Goal: Information Seeking & Learning: Compare options

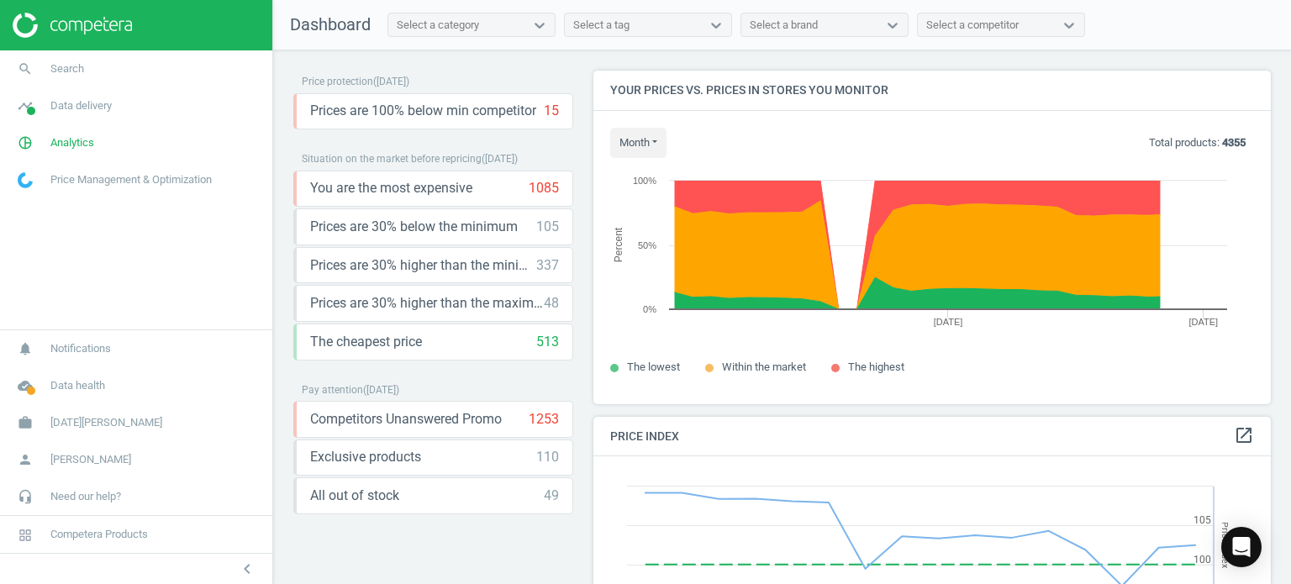
scroll to position [413, 691]
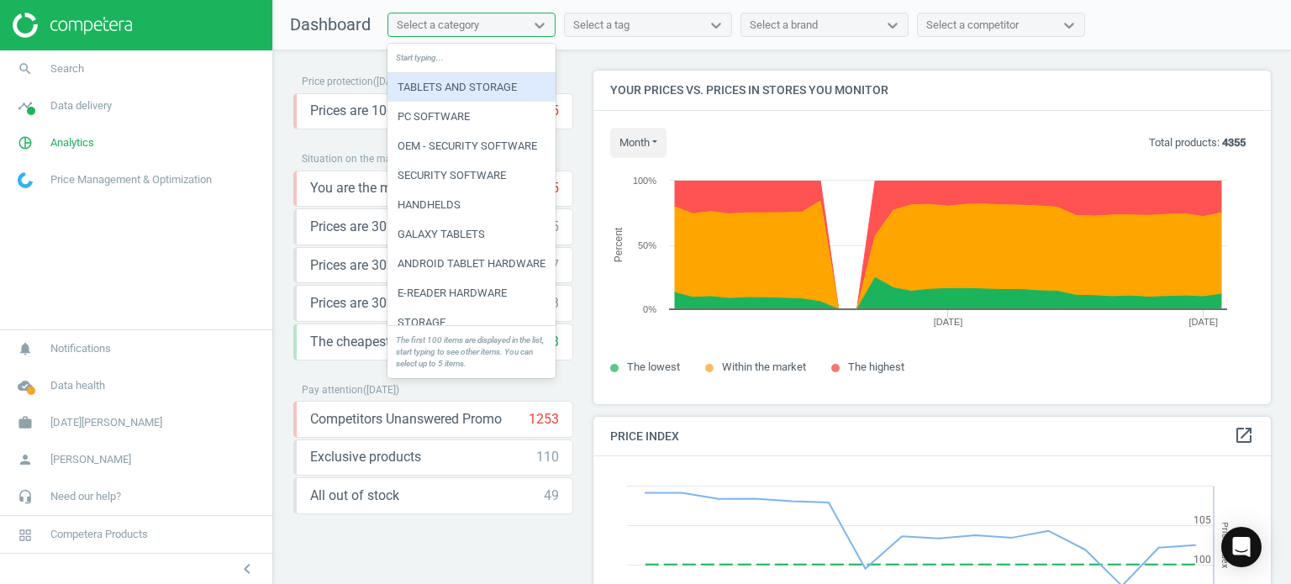
click at [524, 36] on div "Select a category" at bounding box center [471, 25] width 168 height 25
type input "cel"
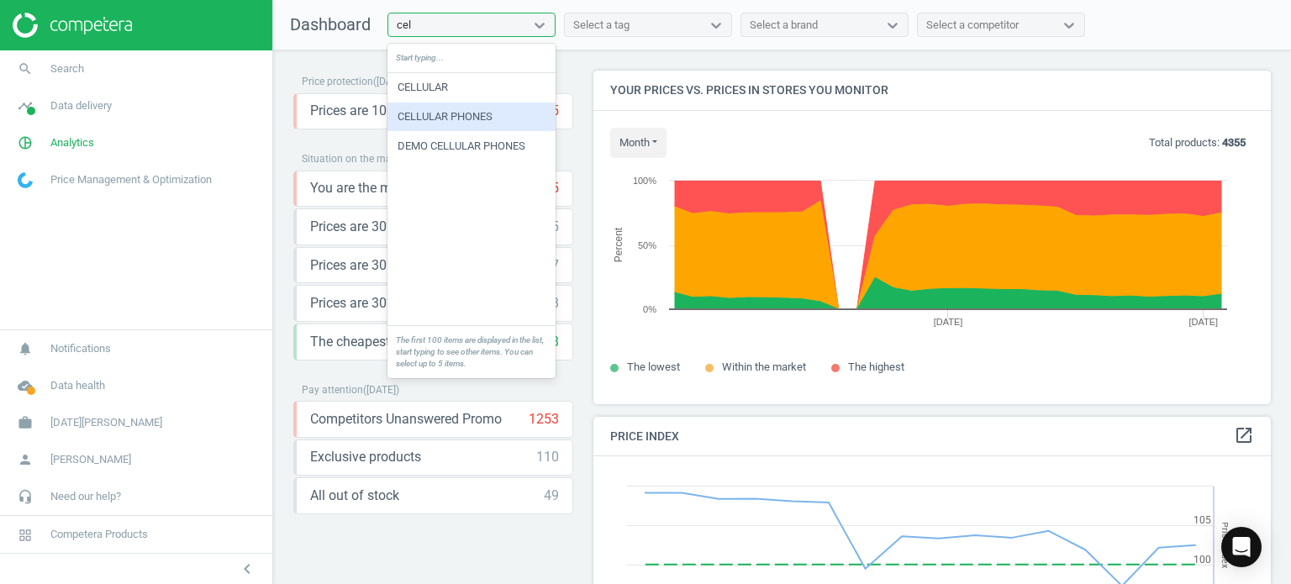
click at [484, 119] on div "CELLULAR PHONES" at bounding box center [471, 117] width 168 height 29
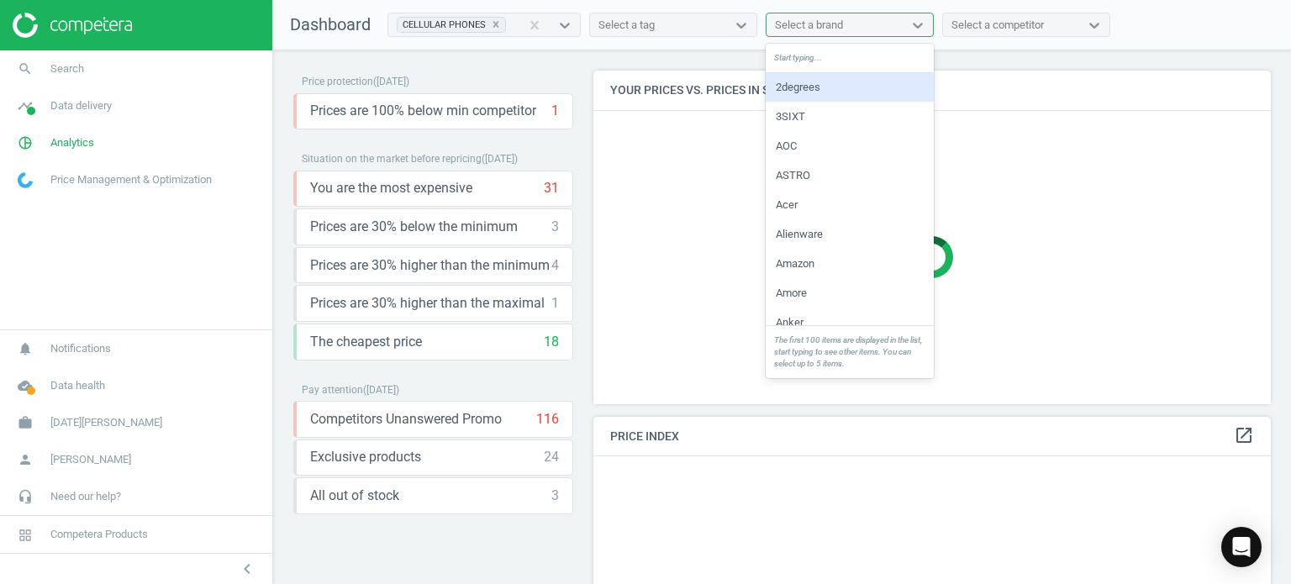
click at [888, 20] on div "Select a brand" at bounding box center [835, 25] width 136 height 22
type input "[PERSON_NAME]"
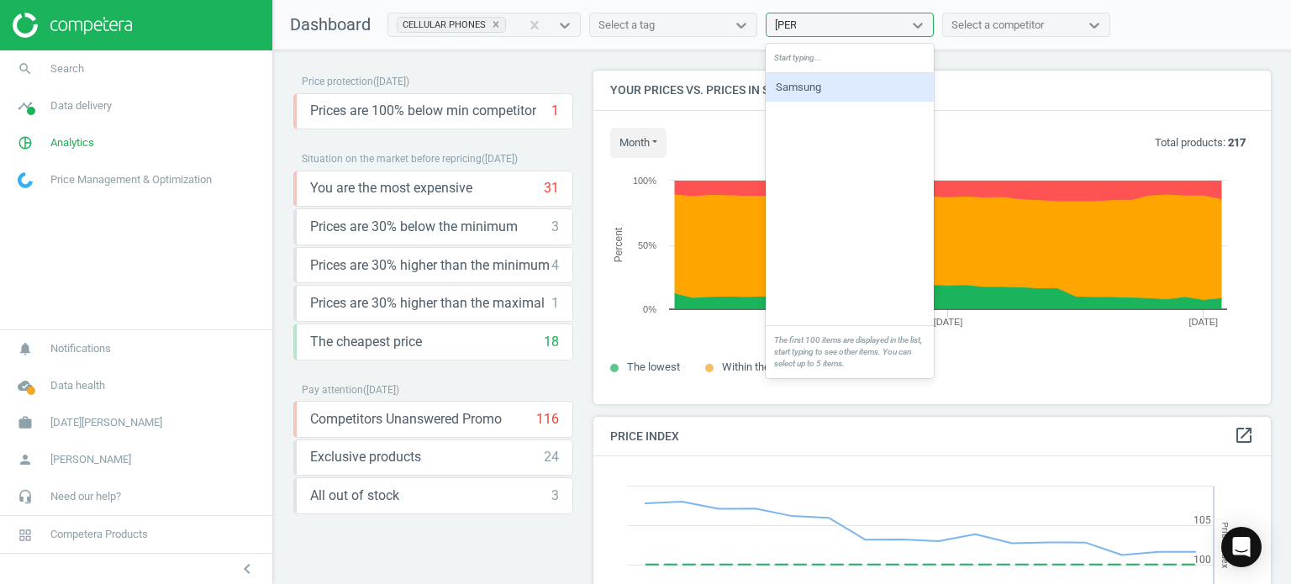
click at [811, 89] on div "Samsung" at bounding box center [850, 87] width 168 height 29
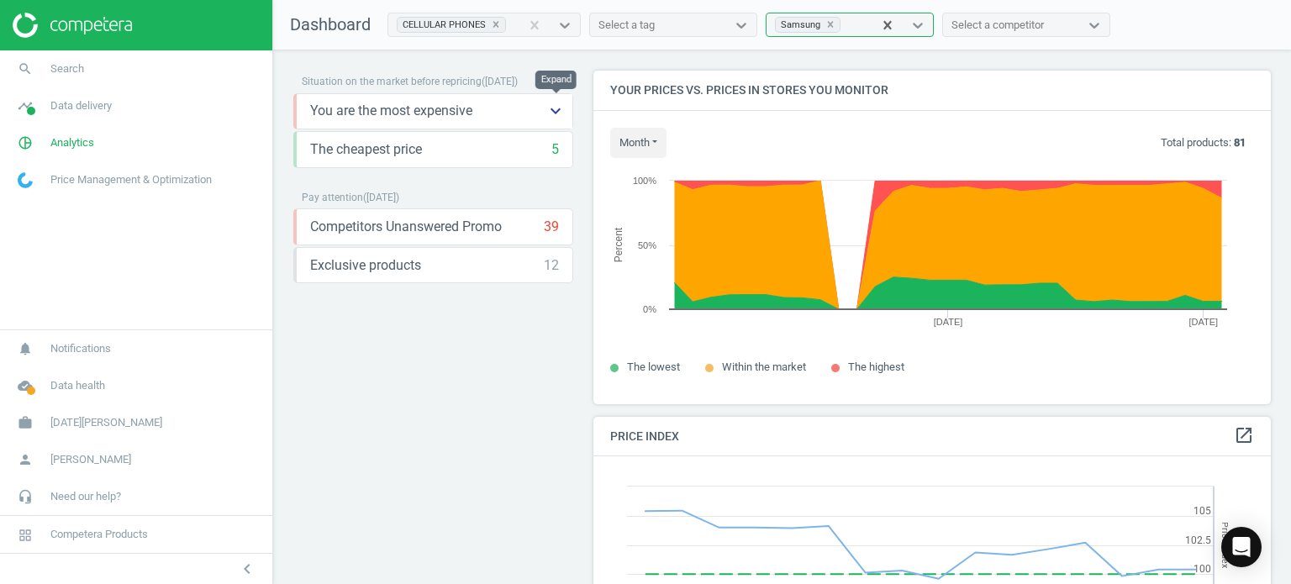
click at [554, 108] on icon "keyboard_arrow_down" at bounding box center [555, 111] width 20 height 20
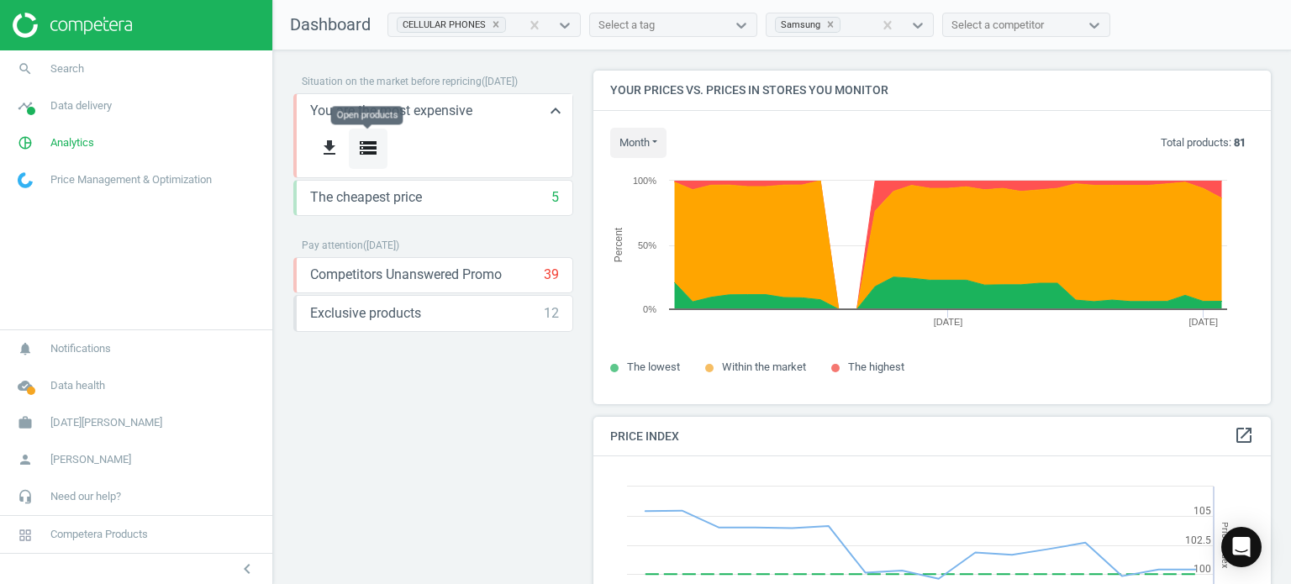
click at [363, 147] on icon "storage" at bounding box center [368, 148] width 20 height 20
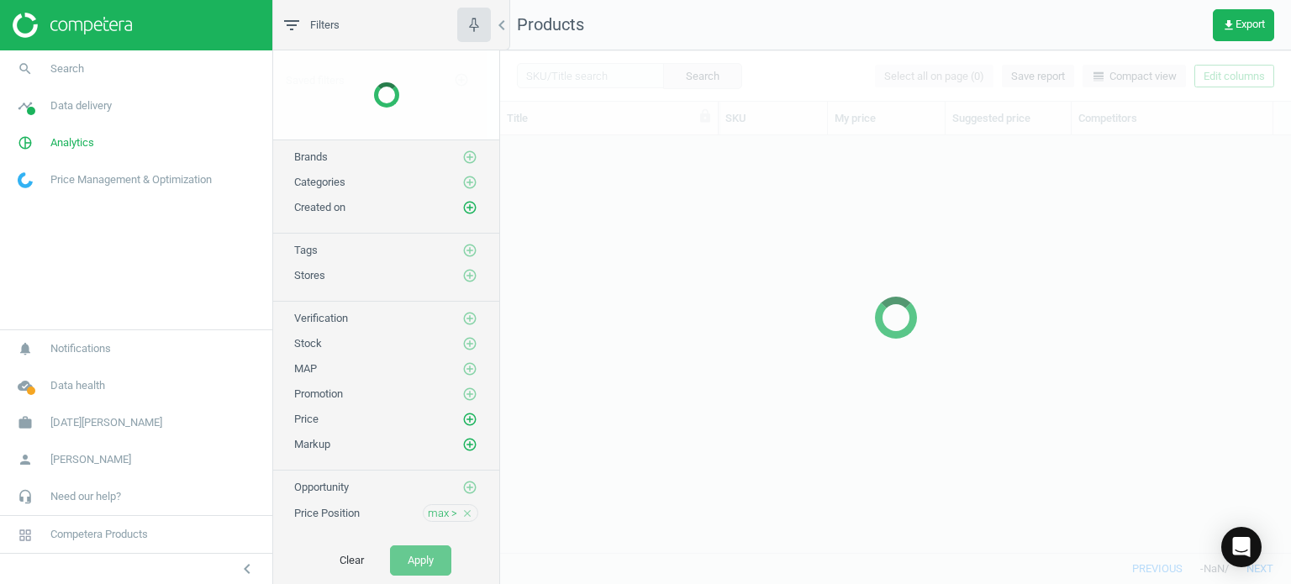
scroll to position [393, 778]
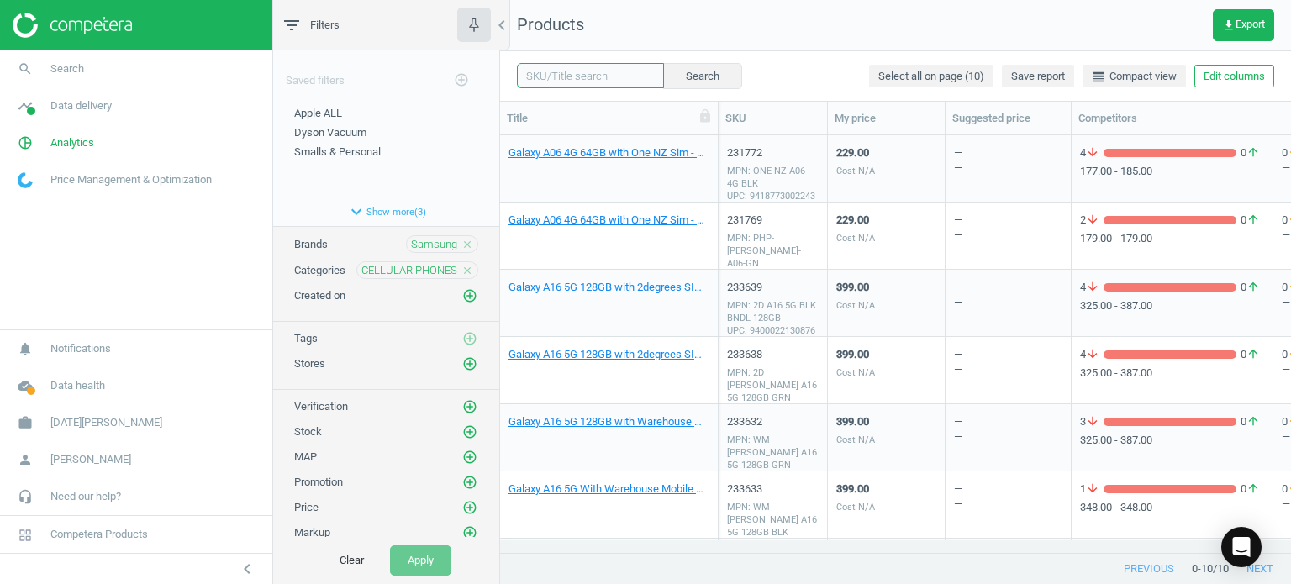
click at [595, 70] on input "text" at bounding box center [590, 75] width 147 height 25
type input "A06"
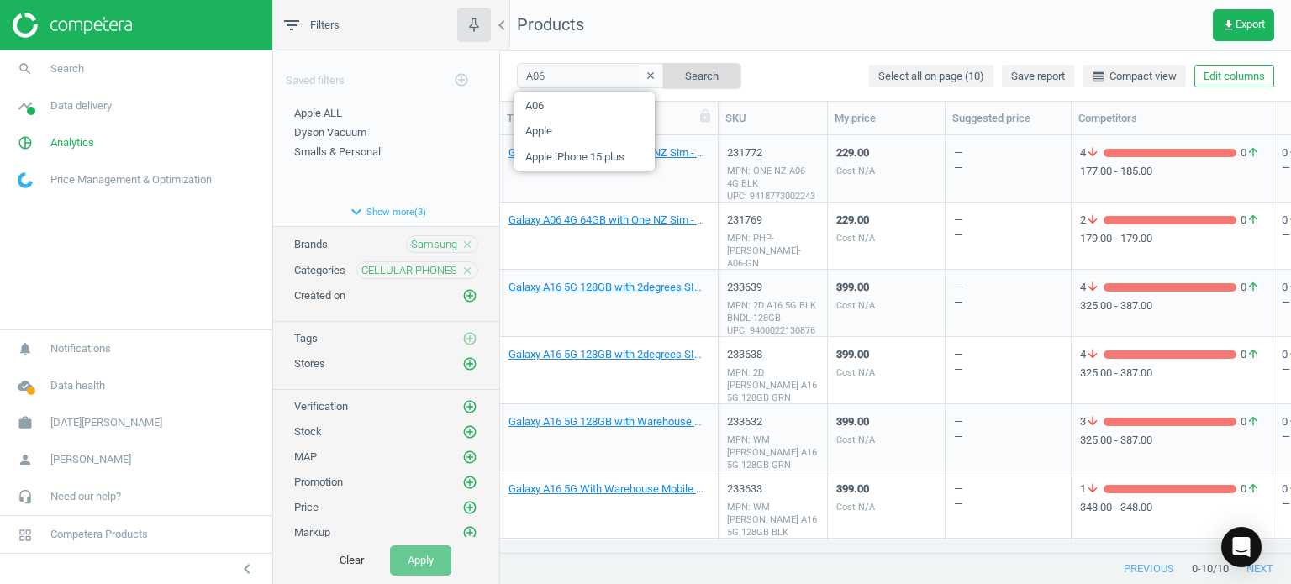
click at [699, 71] on button "Search" at bounding box center [701, 75] width 79 height 25
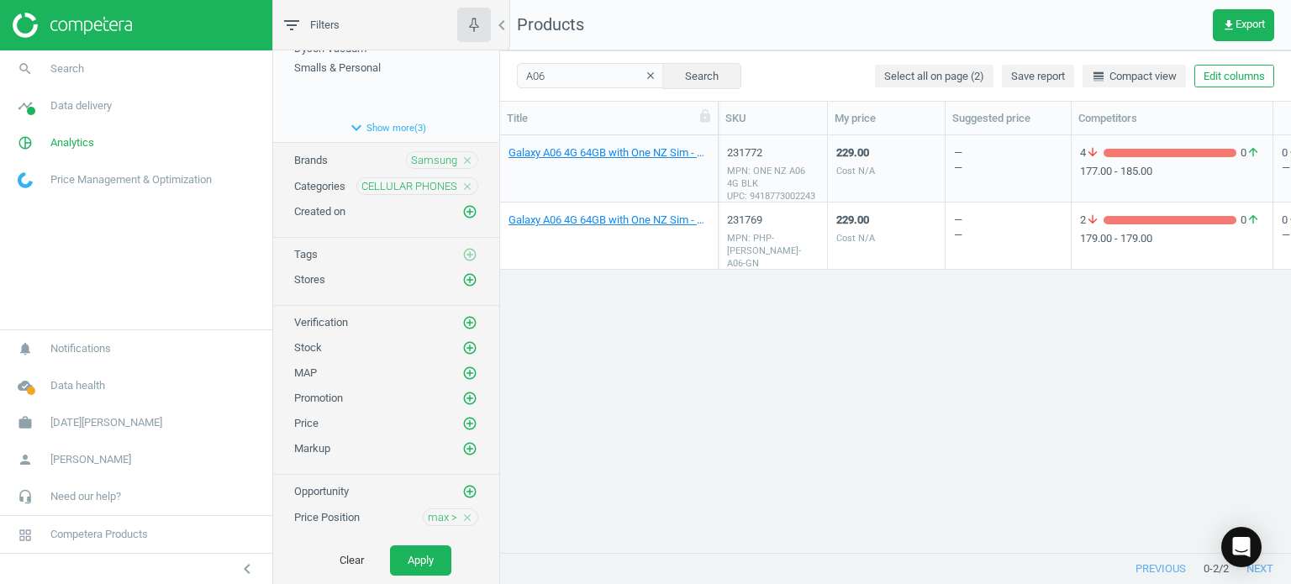
scroll to position [108, 0]
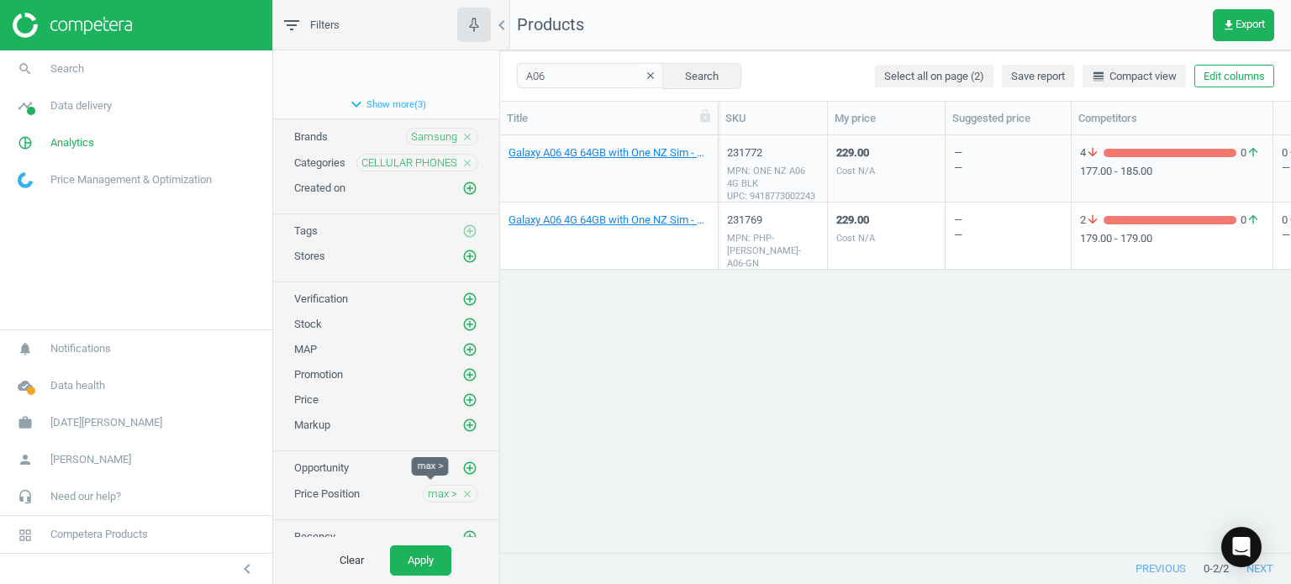
click at [430, 489] on span "max >" at bounding box center [442, 494] width 29 height 15
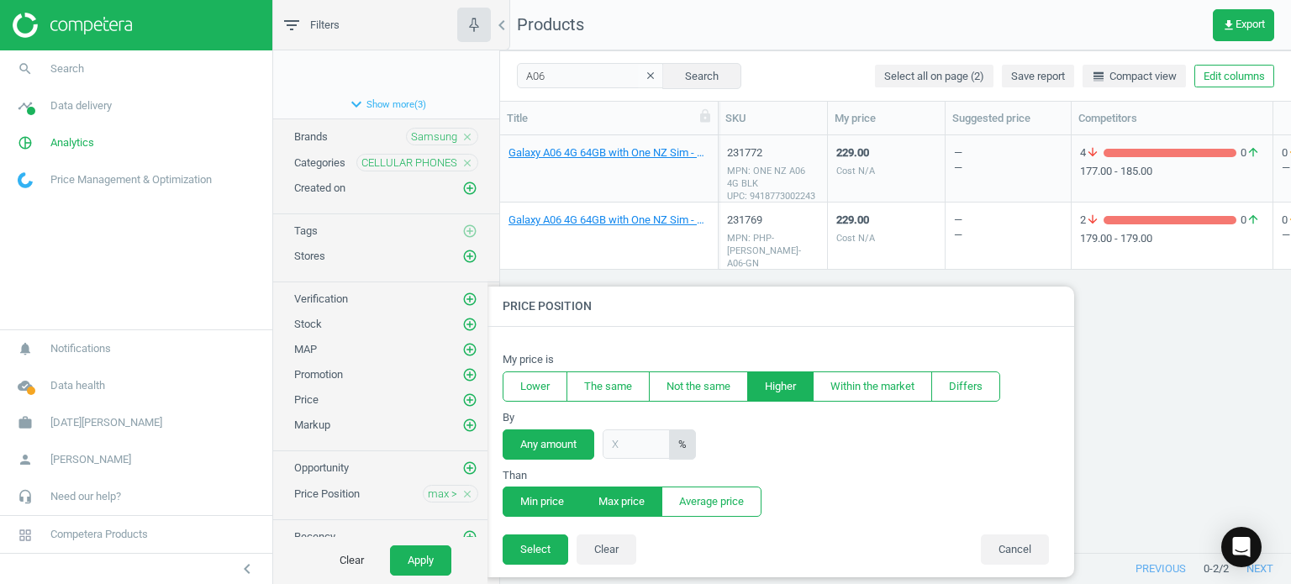
click at [538, 493] on button "Min price" at bounding box center [542, 502] width 79 height 30
click at [535, 551] on button "Select" at bounding box center [536, 550] width 66 height 30
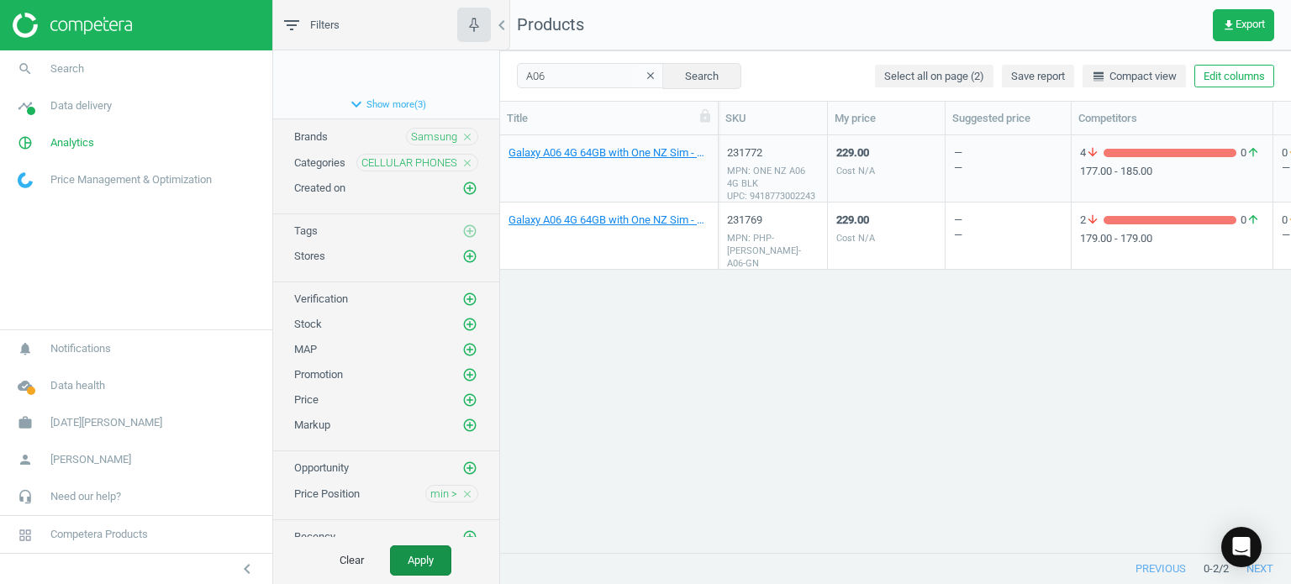
click at [430, 559] on button "Apply" at bounding box center [420, 560] width 61 height 30
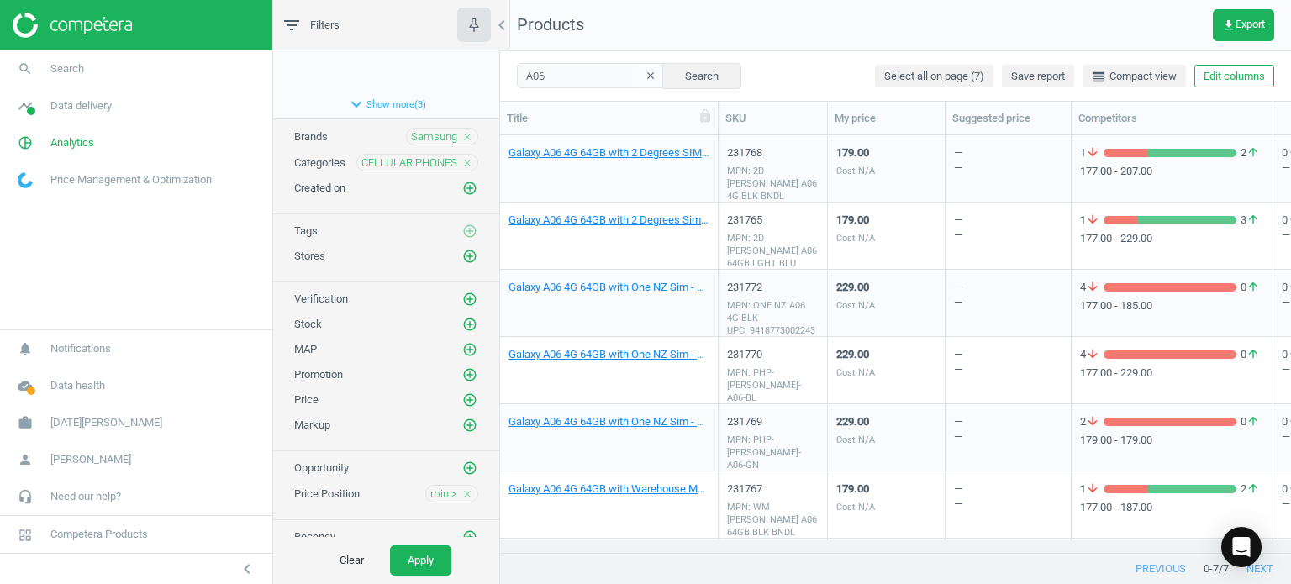
scroll to position [65, 0]
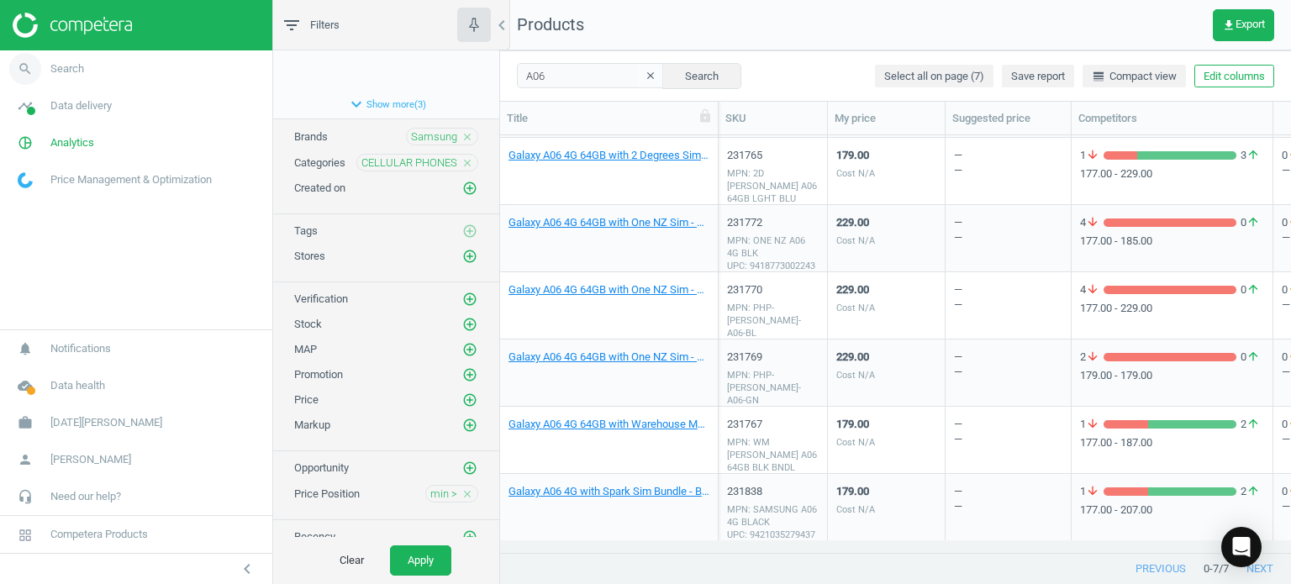
click at [66, 71] on span "Search" at bounding box center [67, 68] width 34 height 15
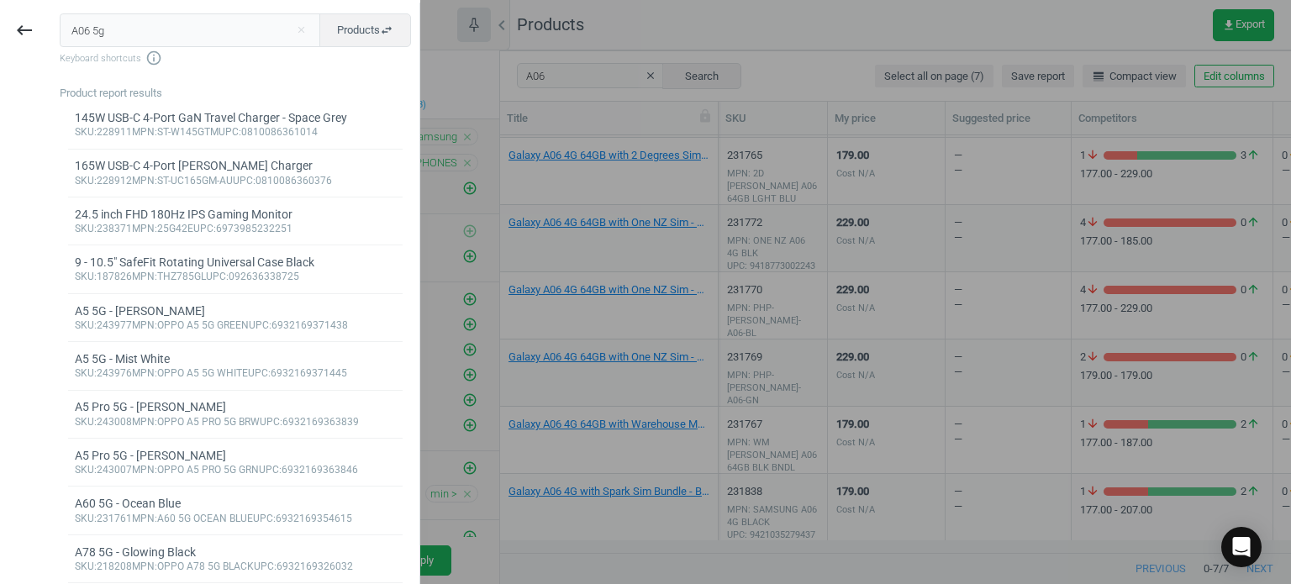
type input "A06 5g"
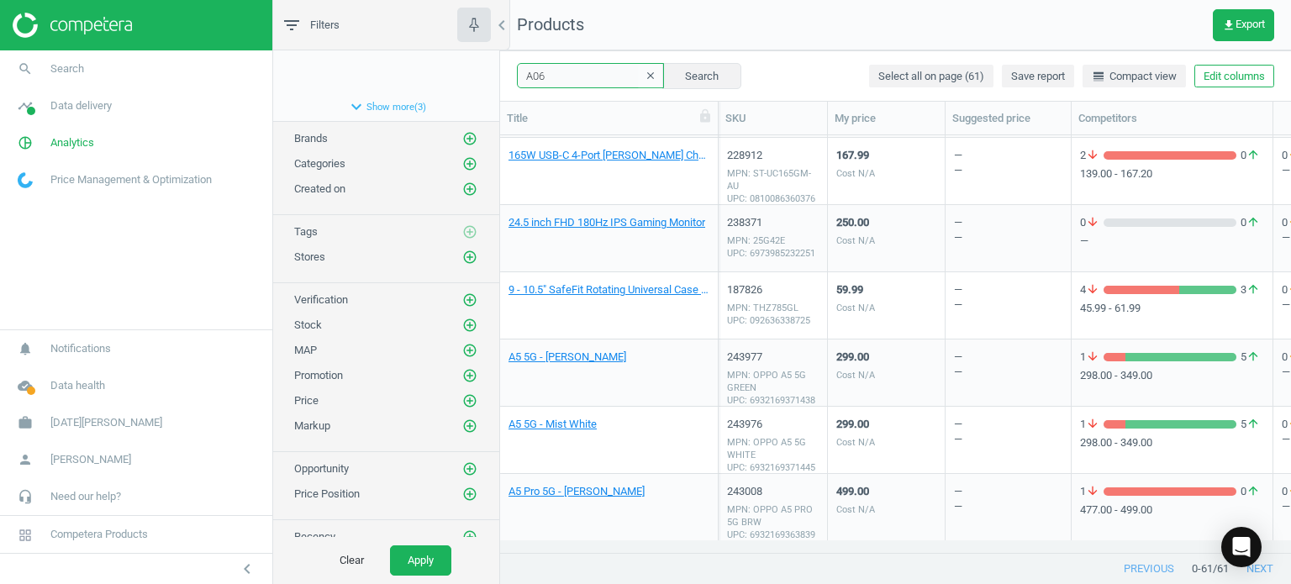
click at [592, 76] on input "A06" at bounding box center [590, 75] width 147 height 25
type input "A06 5g"
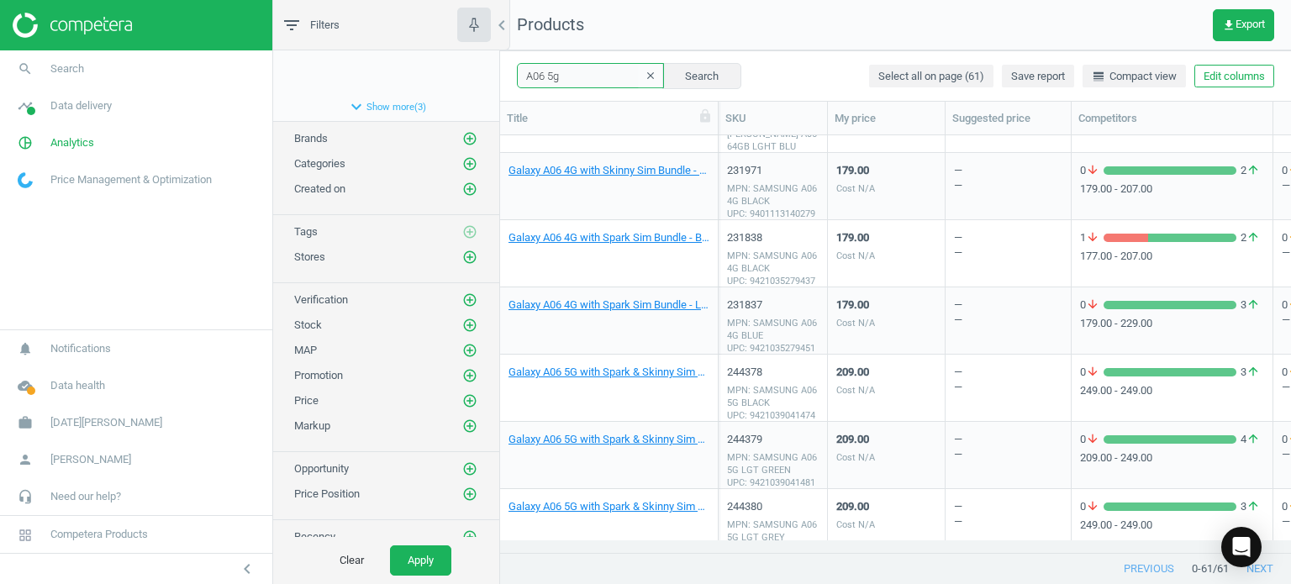
scroll to position [1494, 0]
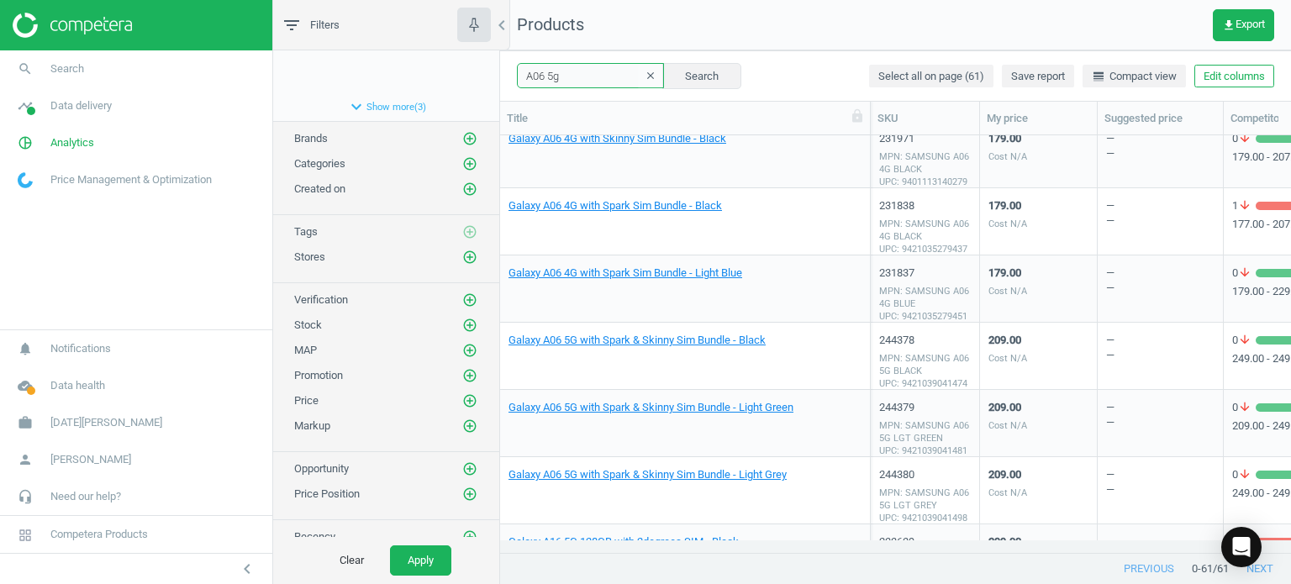
drag, startPoint x: 719, startPoint y: 111, endPoint x: 872, endPoint y: 112, distance: 152.1
click at [872, 112] on div at bounding box center [870, 118] width 17 height 33
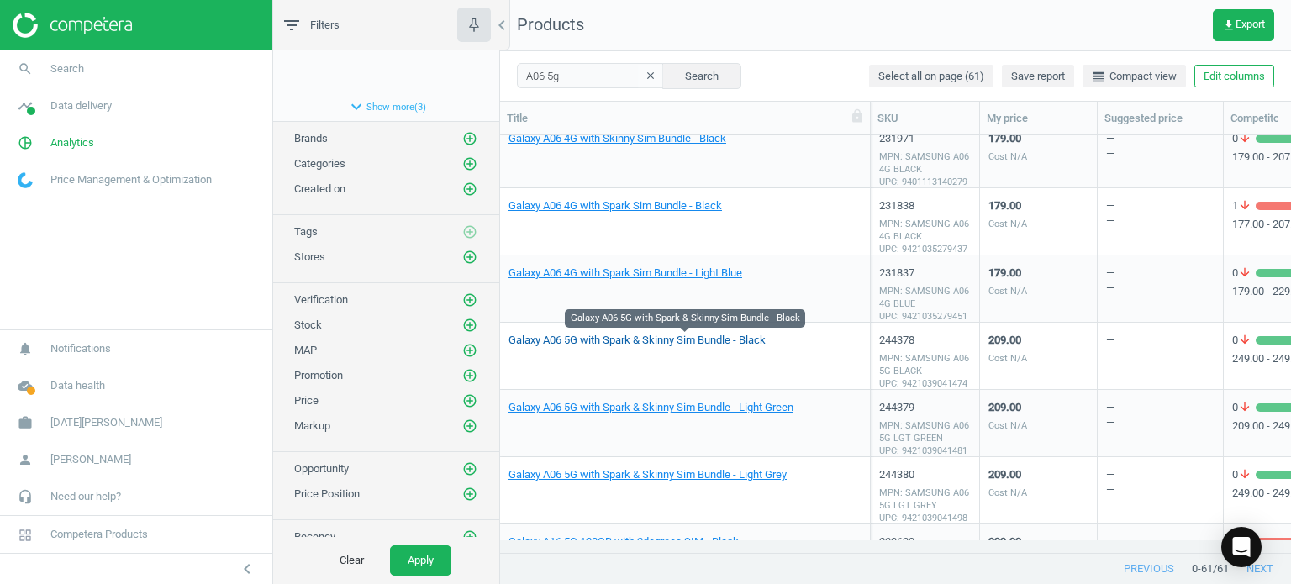
click at [743, 345] on link "Galaxy A06 5G with Spark & Skinny Sim Bundle - Black" at bounding box center [637, 340] width 257 height 15
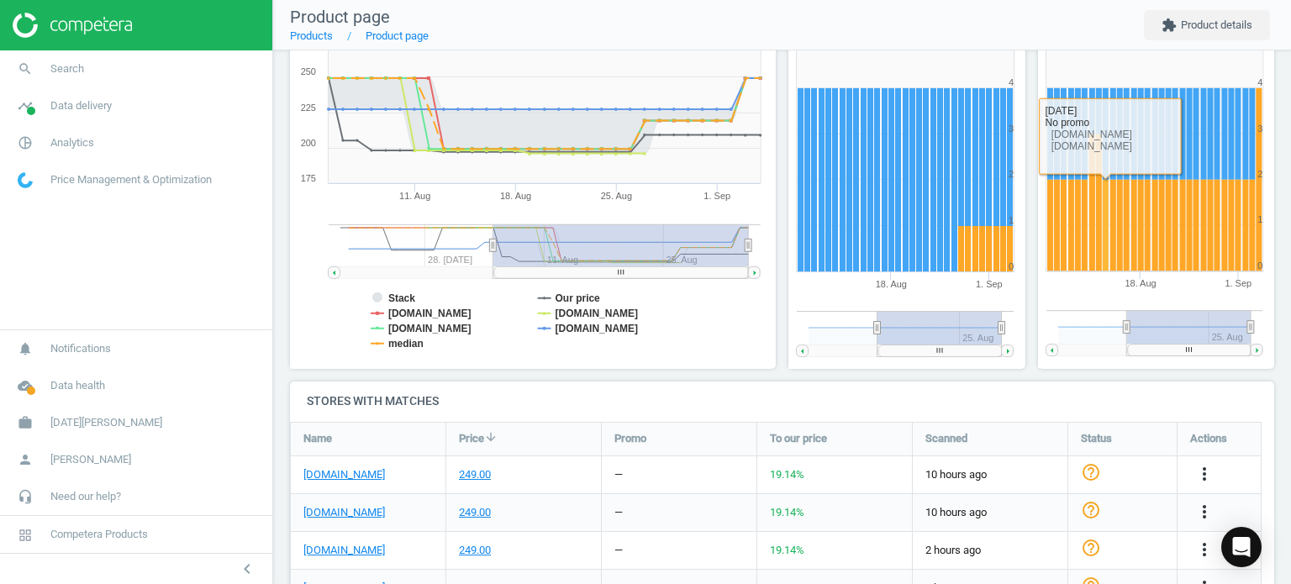
scroll to position [168, 0]
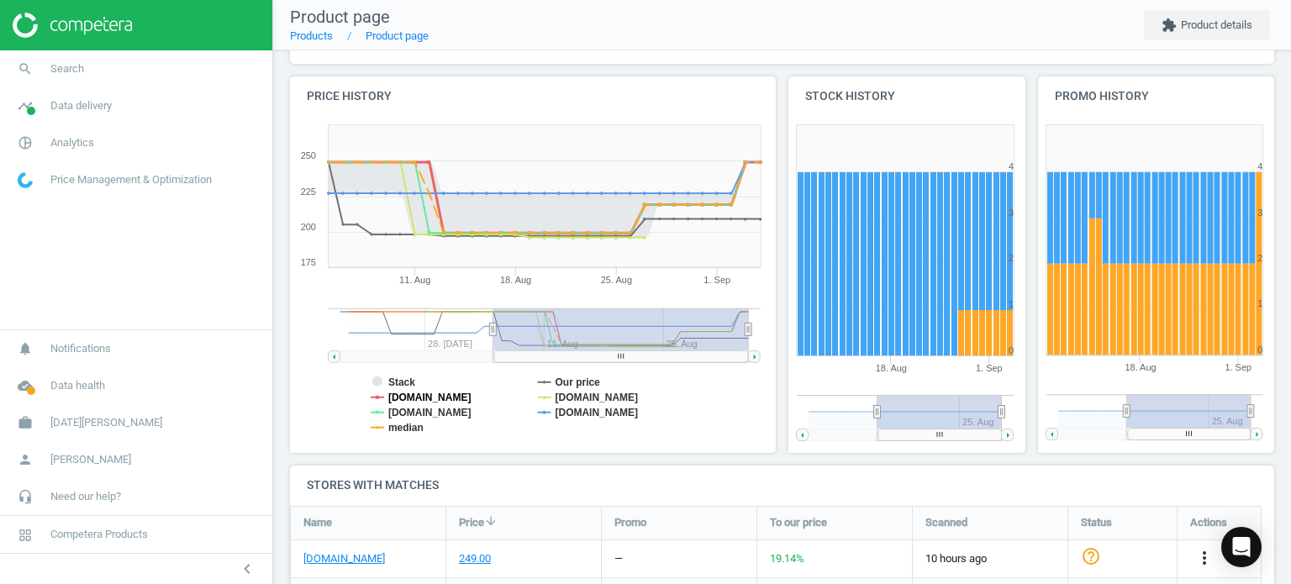
click at [460, 393] on tspan "[DOMAIN_NAME]" at bounding box center [429, 398] width 83 height 12
click at [453, 411] on tspan "[DOMAIN_NAME]" at bounding box center [429, 413] width 83 height 12
click at [408, 430] on tspan "median" at bounding box center [405, 428] width 35 height 12
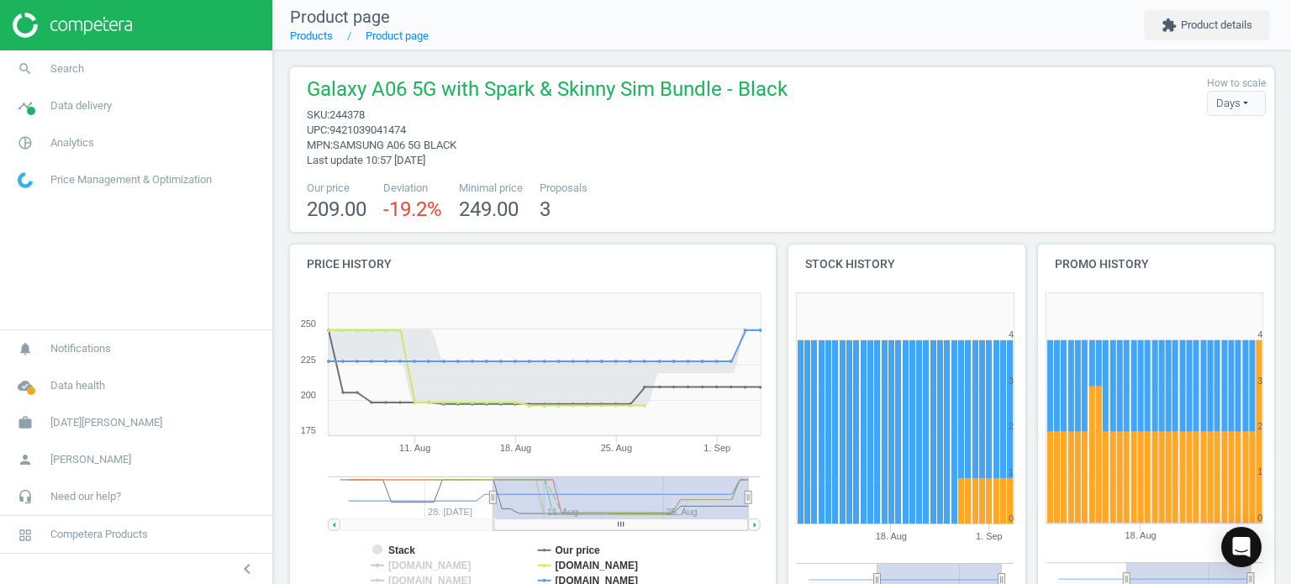
scroll to position [0, 0]
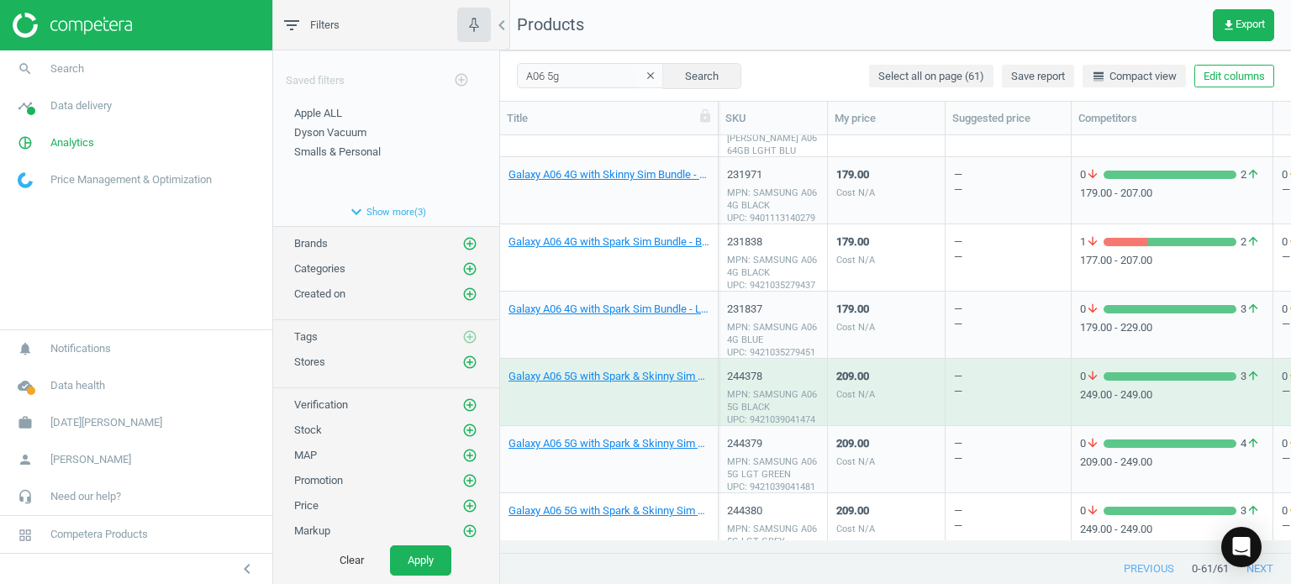
scroll to position [1511, 0]
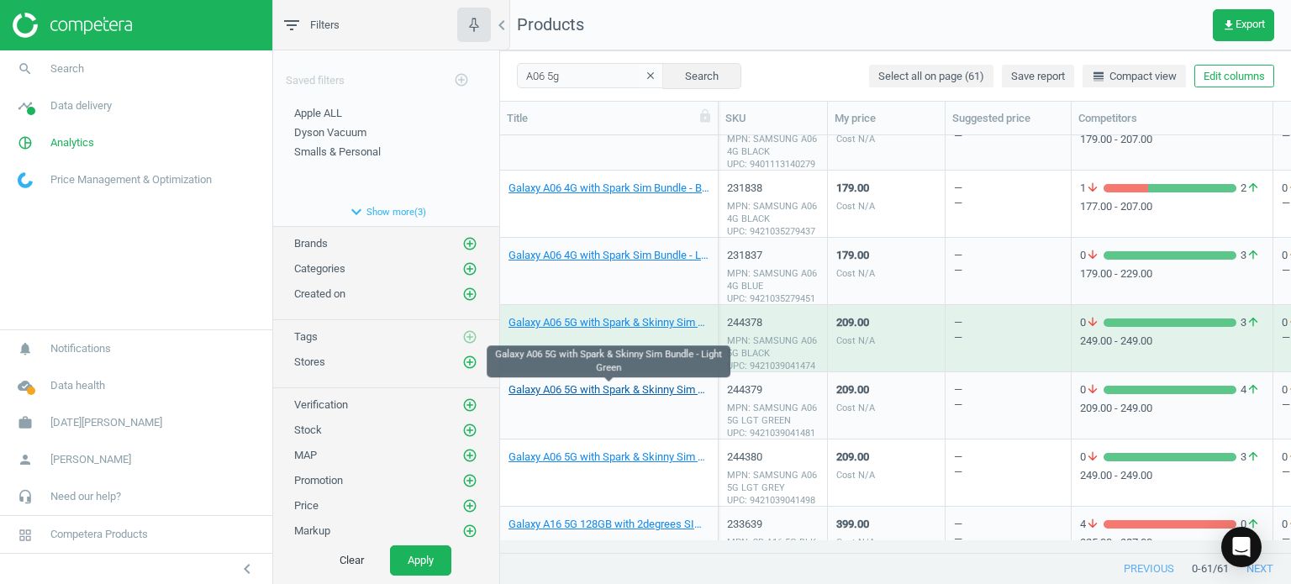
click at [677, 391] on link "Galaxy A06 5G with Spark & Skinny Sim Bundle - Light Green" at bounding box center [609, 389] width 201 height 15
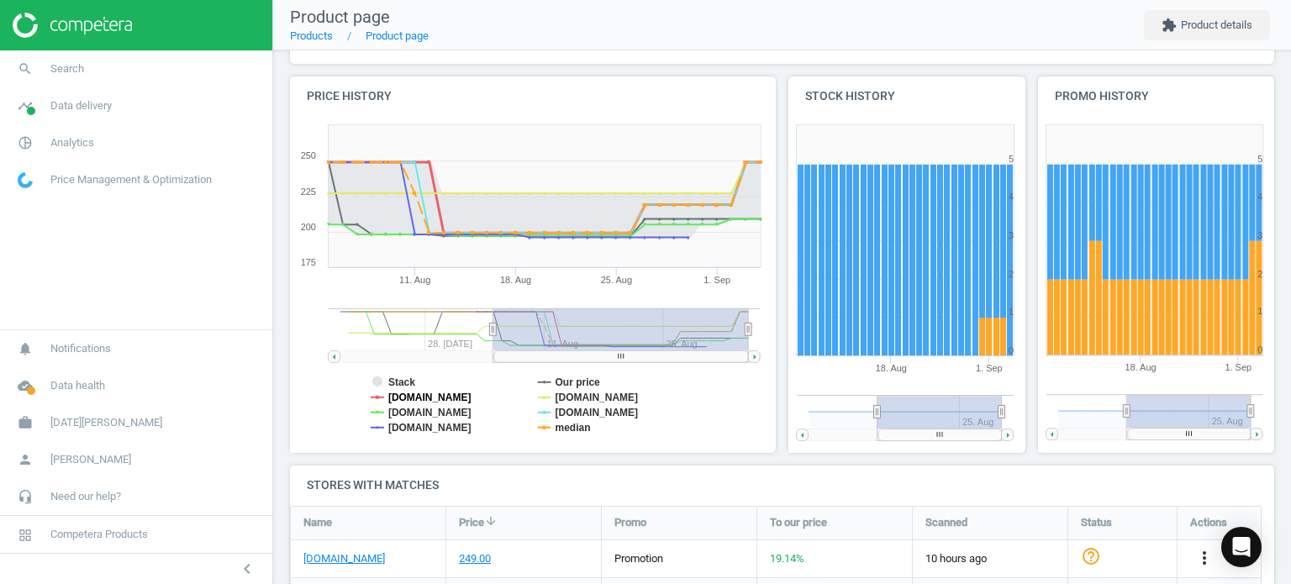
click at [457, 399] on tspan "[DOMAIN_NAME]" at bounding box center [429, 398] width 83 height 12
click at [450, 430] on tspan "[DOMAIN_NAME]" at bounding box center [429, 428] width 83 height 12
click at [582, 393] on tspan "[DOMAIN_NAME]" at bounding box center [597, 398] width 83 height 12
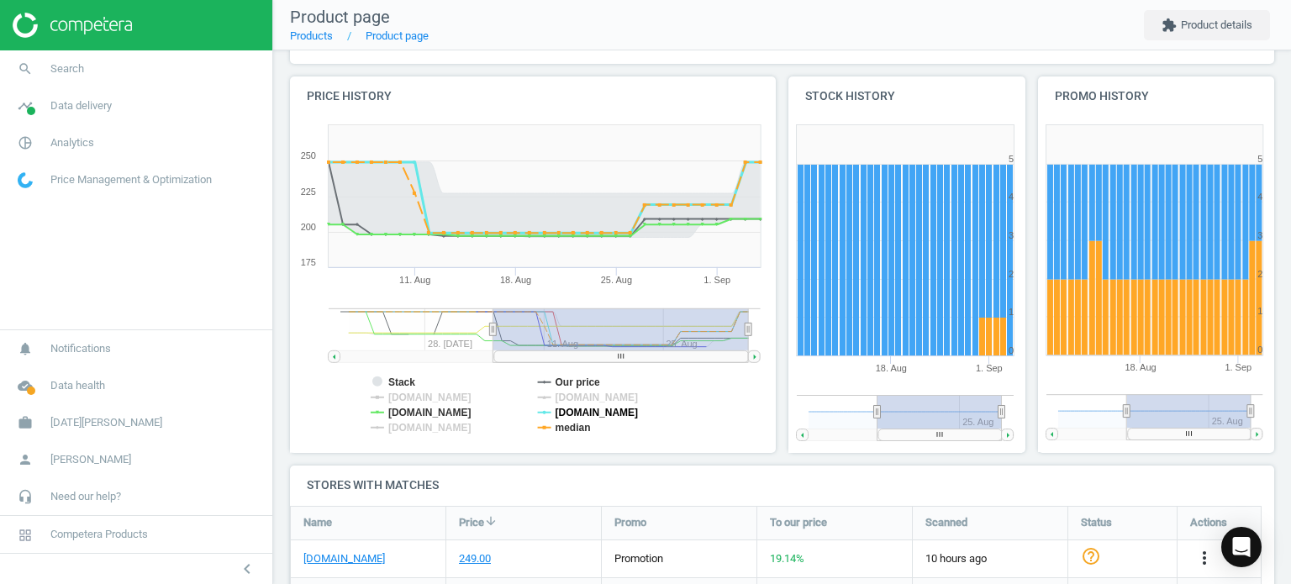
click at [591, 409] on tspan "[DOMAIN_NAME]" at bounding box center [597, 413] width 83 height 12
click at [582, 427] on tspan "median" at bounding box center [573, 428] width 35 height 12
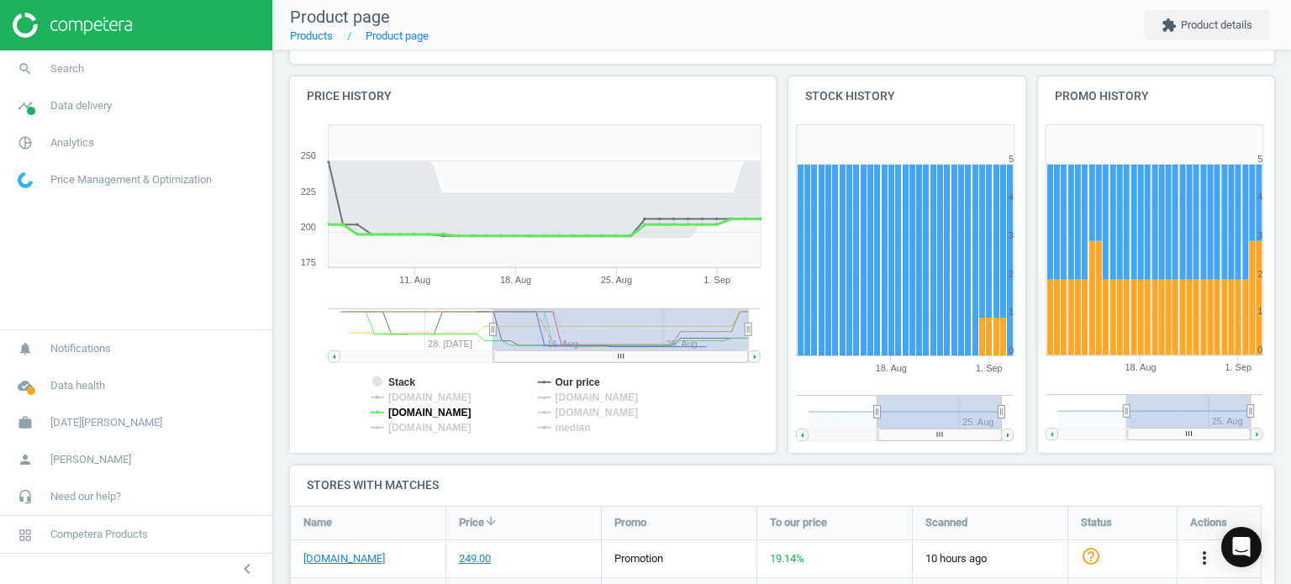
click at [399, 414] on tspan "[DOMAIN_NAME]" at bounding box center [429, 413] width 83 height 12
click at [595, 398] on tspan "[DOMAIN_NAME]" at bounding box center [597, 398] width 83 height 12
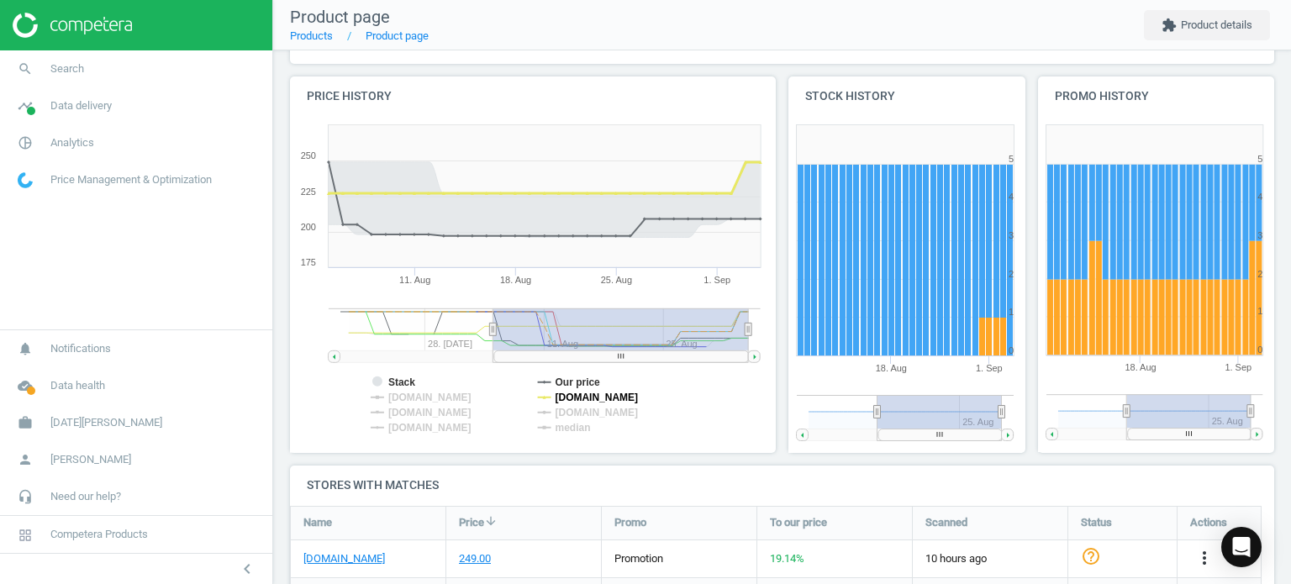
click at [585, 403] on tspan "[DOMAIN_NAME]" at bounding box center [597, 398] width 83 height 12
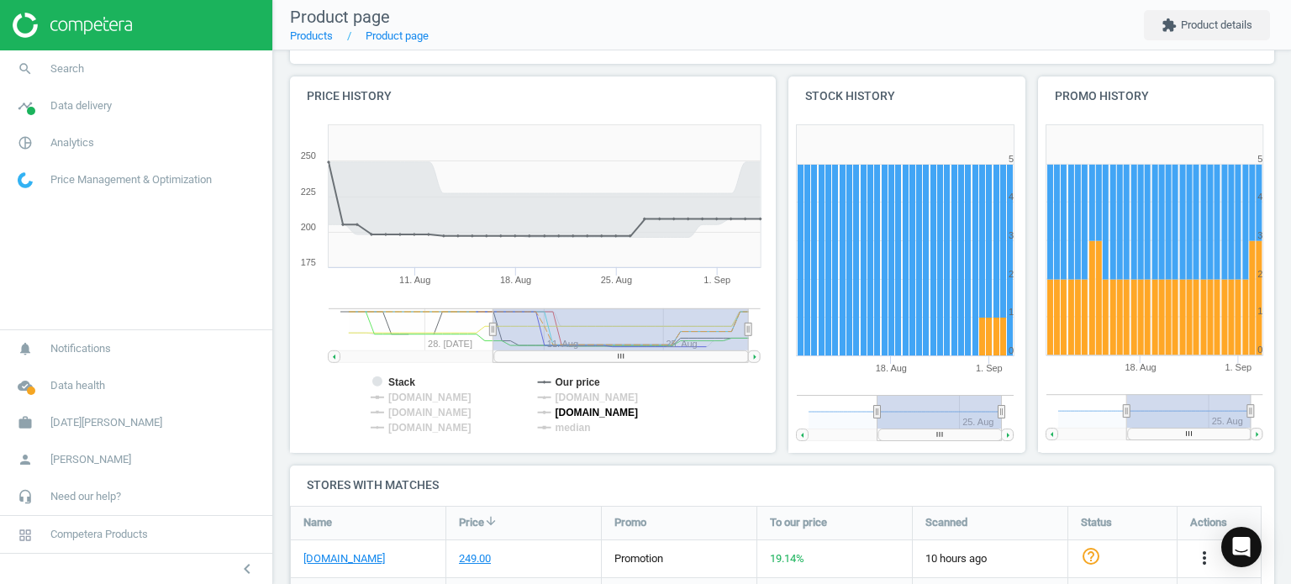
click at [582, 414] on tspan "[DOMAIN_NAME]" at bounding box center [597, 413] width 83 height 12
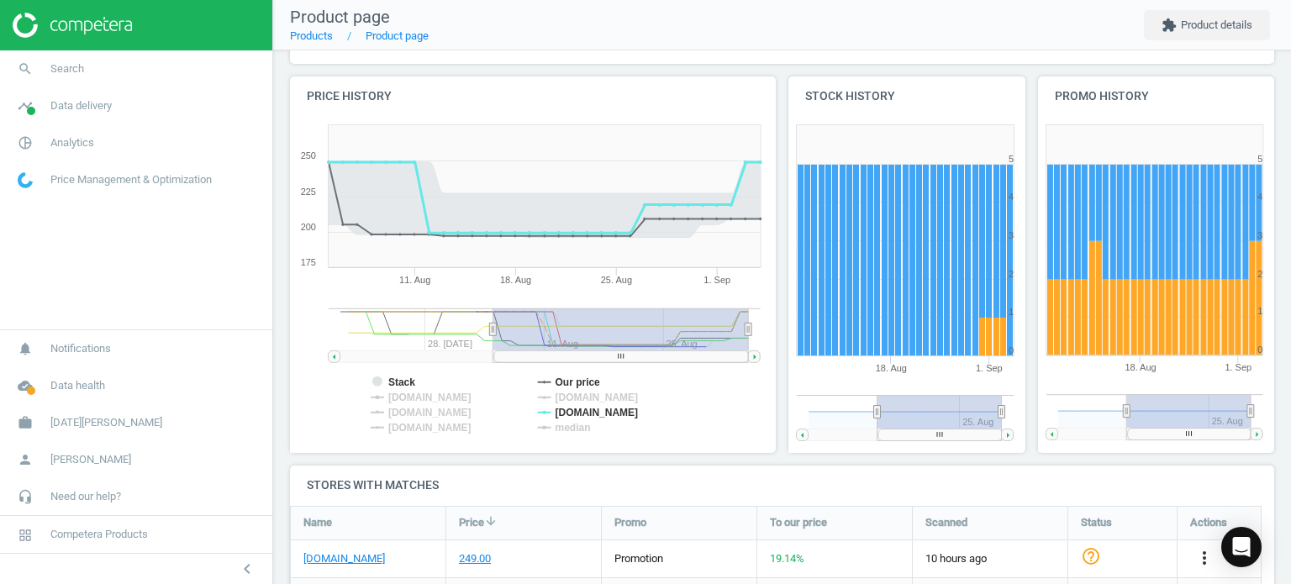
click at [582, 414] on tspan "[DOMAIN_NAME]" at bounding box center [597, 413] width 83 height 12
